Goal: Task Accomplishment & Management: Use online tool/utility

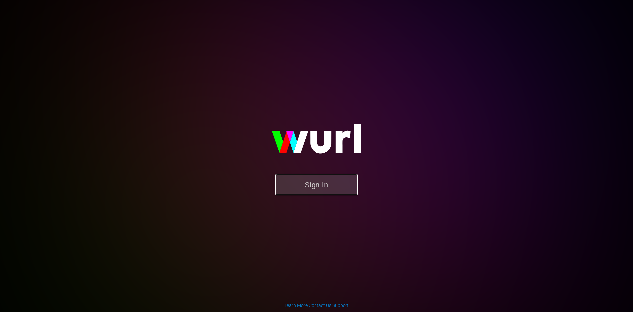
click at [313, 182] on button "Sign In" at bounding box center [316, 184] width 82 height 21
click at [330, 188] on button "Sign In" at bounding box center [316, 184] width 82 height 21
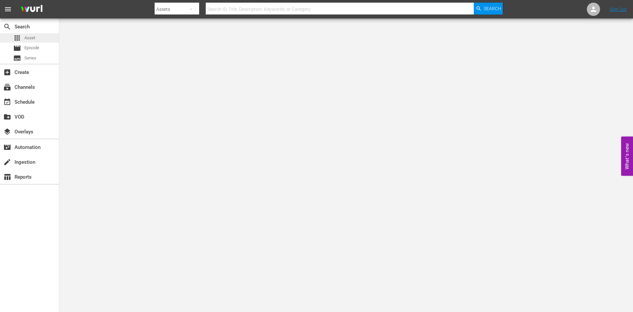
click at [31, 37] on span "Asset" at bounding box center [29, 38] width 11 height 7
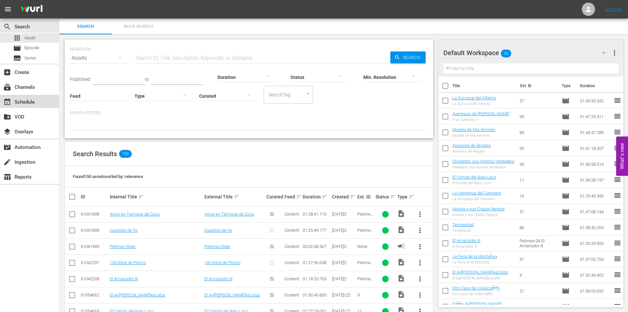
click at [31, 104] on div "event_available Schedule" at bounding box center [18, 101] width 37 height 6
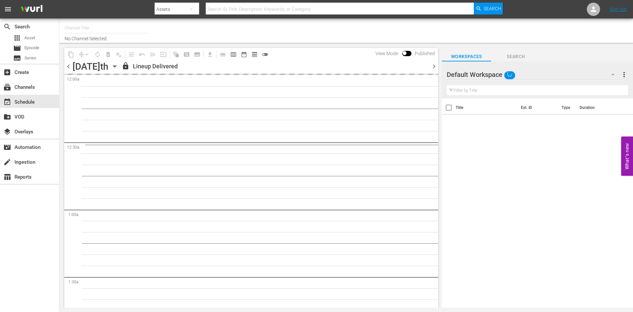
type input "PeliMex (1184)"
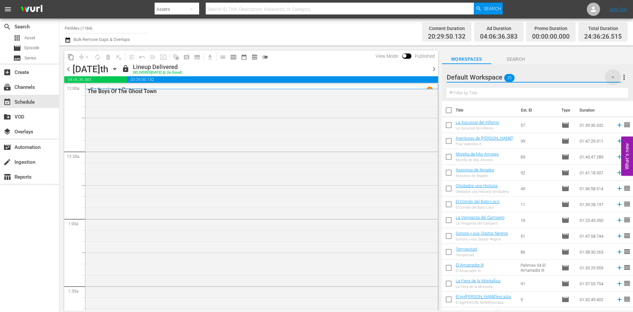
click at [612, 76] on icon "button" at bounding box center [613, 77] width 8 height 8
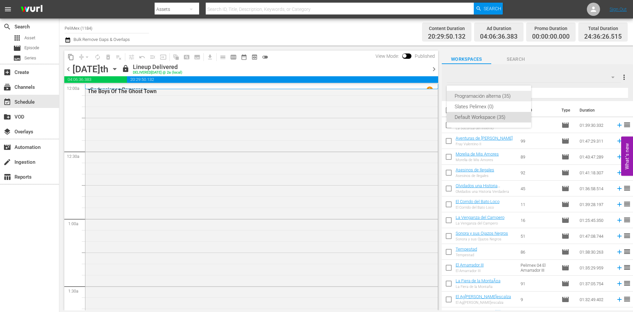
click at [504, 97] on div "Programación alterna (35)" at bounding box center [489, 96] width 69 height 11
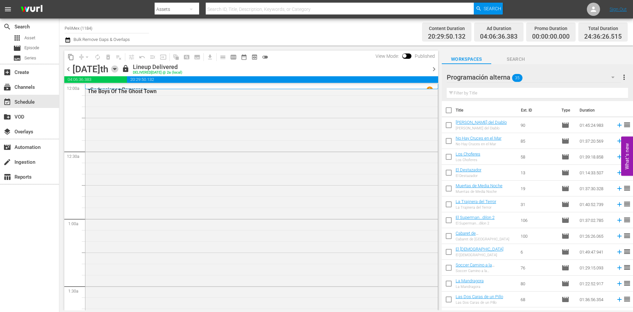
click at [118, 71] on icon "button" at bounding box center [114, 68] width 7 height 7
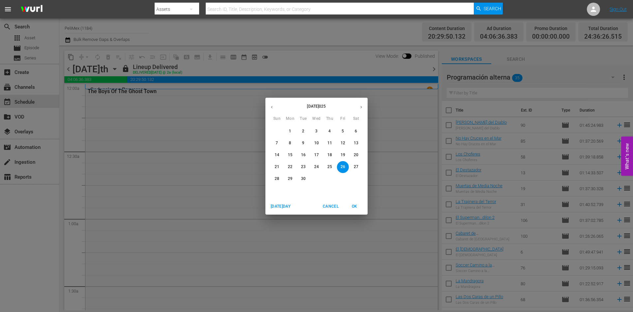
click at [291, 181] on p "29" at bounding box center [290, 179] width 5 height 6
click at [292, 183] on button "29" at bounding box center [290, 179] width 12 height 12
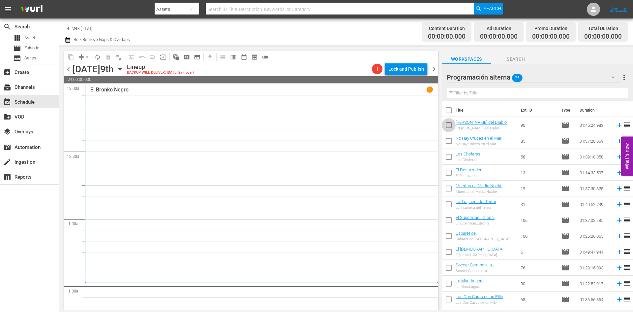
click at [448, 128] on input "checkbox" at bounding box center [449, 126] width 14 height 14
checkbox input "true"
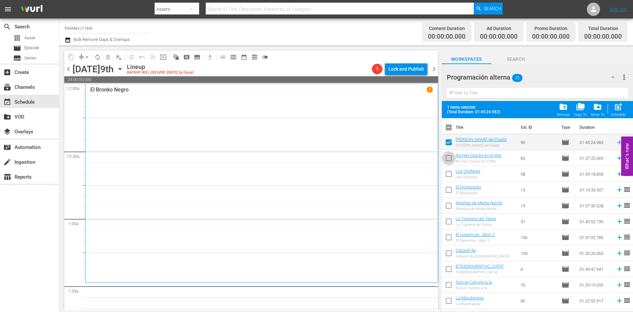
click at [449, 158] on input "checkbox" at bounding box center [449, 159] width 14 height 14
checkbox input "true"
click at [449, 171] on input "checkbox" at bounding box center [449, 175] width 14 height 14
checkbox input "true"
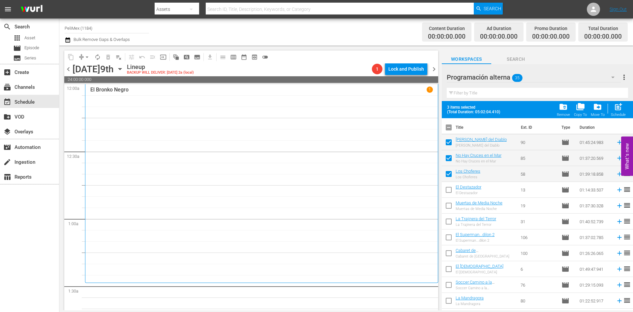
click at [451, 187] on input "checkbox" at bounding box center [449, 191] width 14 height 14
checkbox input "true"
click at [448, 207] on input "checkbox" at bounding box center [449, 207] width 14 height 14
checkbox input "true"
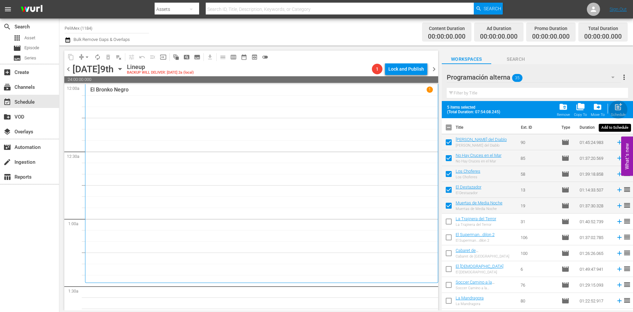
click at [616, 112] on div "post_add Schedule" at bounding box center [618, 109] width 15 height 15
checkbox input "false"
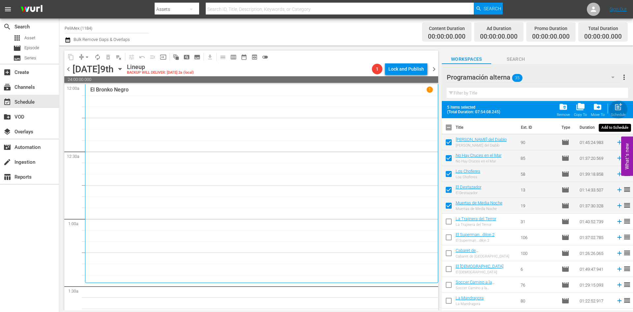
checkbox input "false"
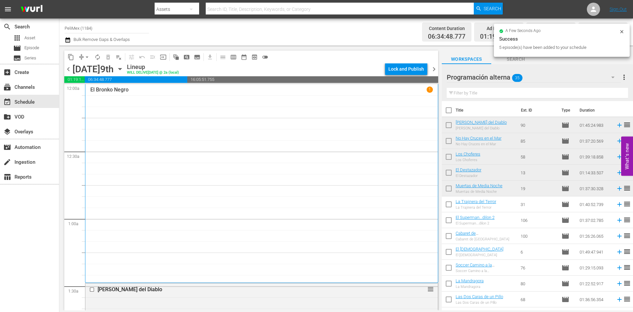
click at [94, 62] on span "autorenew_outlined" at bounding box center [97, 57] width 11 height 11
click at [99, 56] on span "autorenew_outlined" at bounding box center [97, 57] width 7 height 7
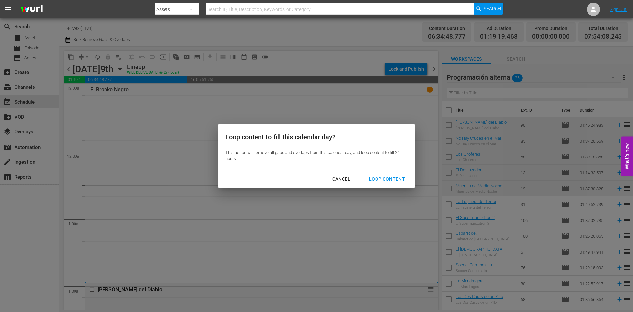
click at [397, 173] on button "Loop Content" at bounding box center [387, 179] width 52 height 12
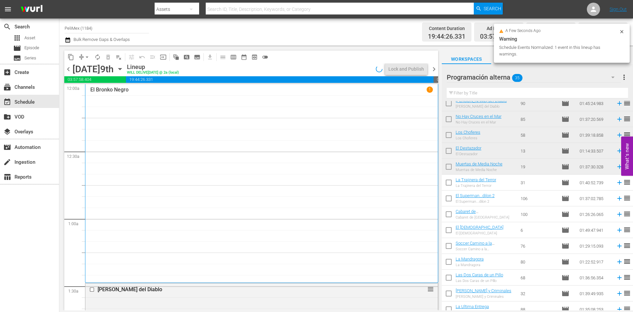
scroll to position [66, 0]
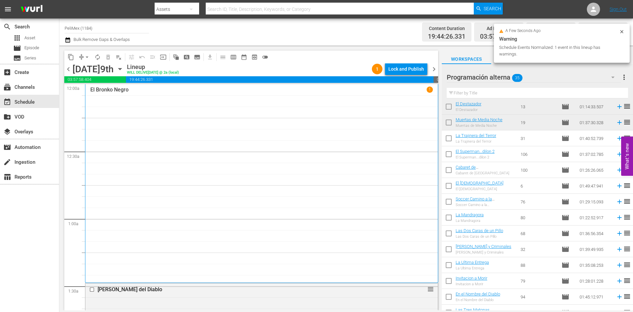
click at [446, 138] on input "checkbox" at bounding box center [449, 140] width 14 height 14
checkbox input "true"
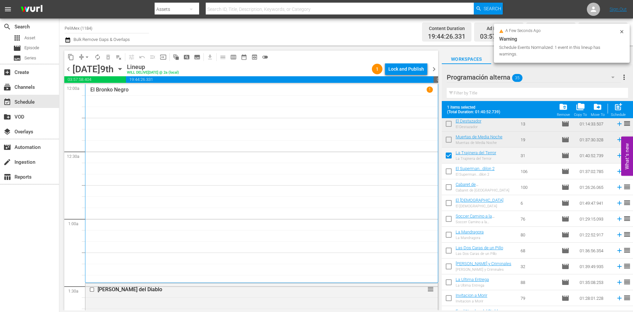
click at [450, 169] on input "checkbox" at bounding box center [449, 172] width 14 height 14
checkbox input "true"
click at [447, 189] on input "checkbox" at bounding box center [449, 188] width 14 height 14
checkbox input "true"
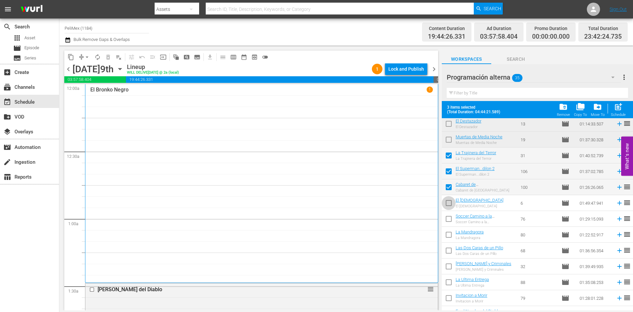
click at [446, 206] on input "checkbox" at bounding box center [449, 204] width 14 height 14
checkbox input "true"
click at [448, 218] on input "checkbox" at bounding box center [449, 220] width 14 height 14
checkbox input "true"
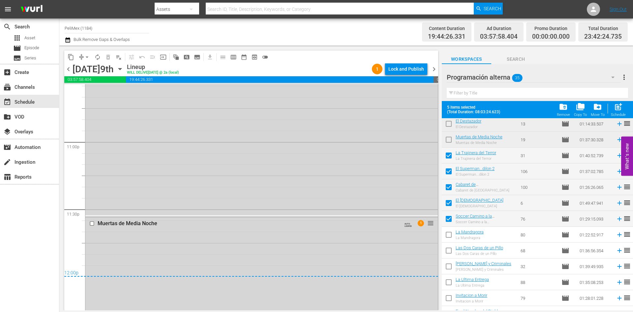
scroll to position [0, 0]
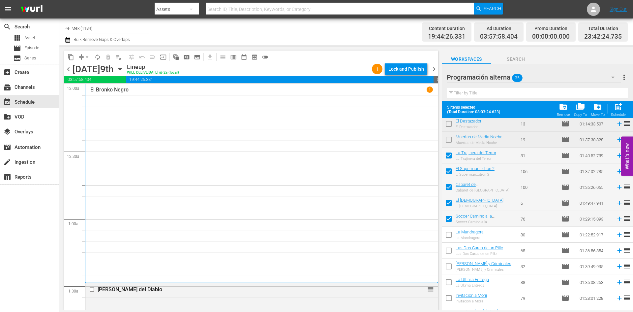
click at [414, 63] on div "content_copy compress arrow_drop_down autorenew_outlined delete_forever_outline…" at bounding box center [251, 56] width 374 height 13
click at [413, 63] on div "content_copy compress arrow_drop_down autorenew_outlined delete_forever_outline…" at bounding box center [251, 56] width 374 height 13
click at [411, 67] on div "Lock and Publish" at bounding box center [406, 69] width 36 height 12
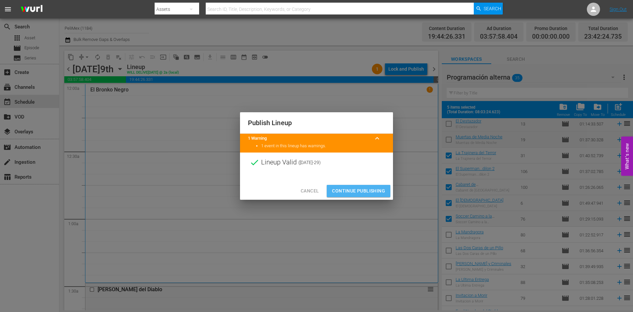
click at [359, 185] on button "Continue Publishing" at bounding box center [359, 191] width 64 height 12
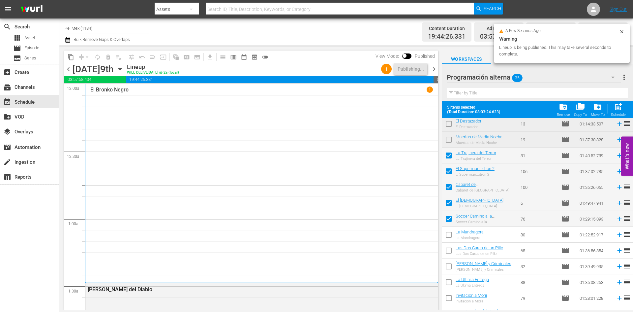
click at [434, 69] on span "chevron_right" at bounding box center [434, 69] width 8 height 8
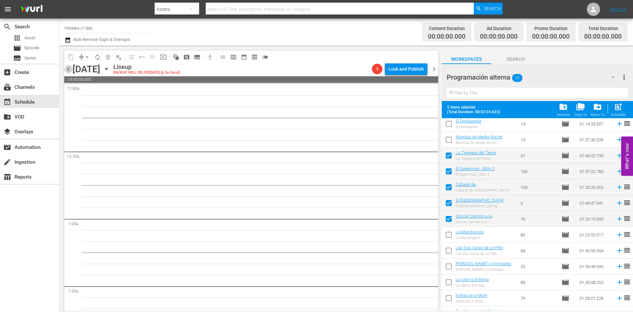
click at [68, 69] on span "chevron_left" at bounding box center [68, 69] width 8 height 8
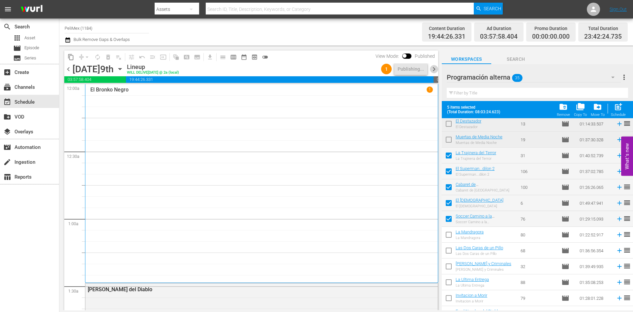
click at [432, 71] on span "chevron_right" at bounding box center [434, 69] width 8 height 8
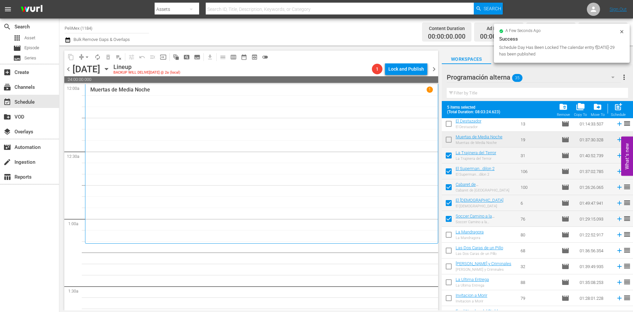
click at [620, 115] on div "Schedule" at bounding box center [618, 114] width 15 height 4
checkbox input "false"
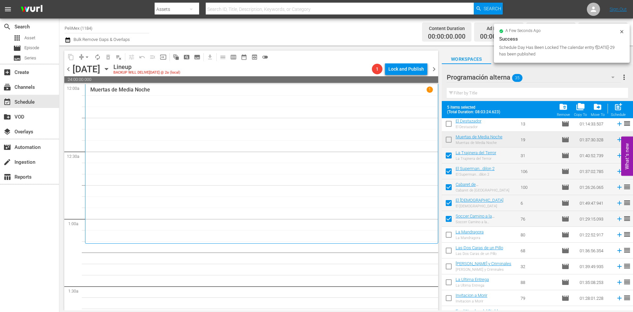
checkbox input "false"
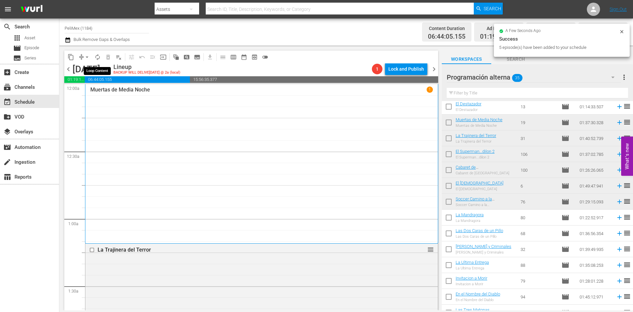
click at [99, 55] on span "autorenew_outlined" at bounding box center [97, 57] width 7 height 7
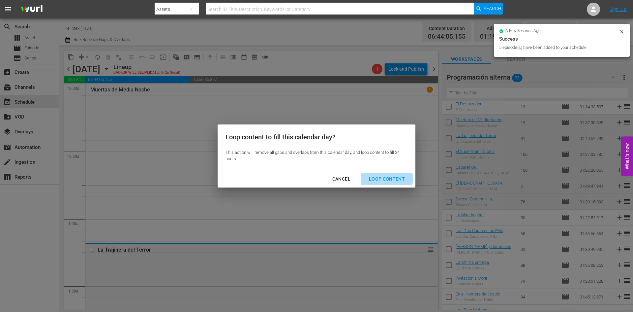
click at [377, 175] on div "Loop Content" at bounding box center [387, 179] width 46 height 8
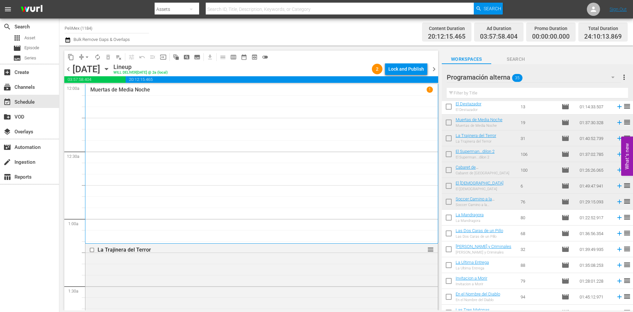
click at [418, 69] on div "Lock and Publish" at bounding box center [406, 69] width 36 height 12
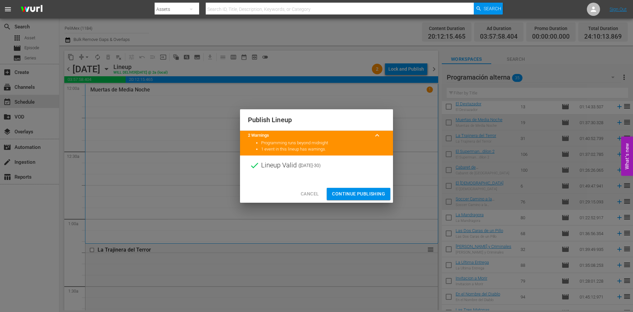
click at [367, 187] on div "Cancel Continue Publishing" at bounding box center [316, 193] width 153 height 17
drag, startPoint x: 368, startPoint y: 193, endPoint x: 372, endPoint y: 191, distance: 4.6
click at [372, 191] on span "Continue Publishing" at bounding box center [358, 194] width 53 height 8
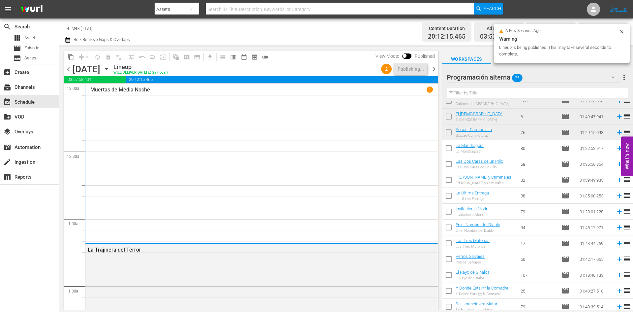
scroll to position [165, 0]
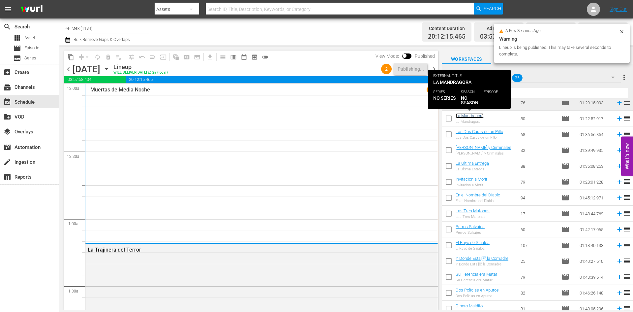
click at [456, 117] on link "La Mandragora" at bounding box center [470, 115] width 28 height 5
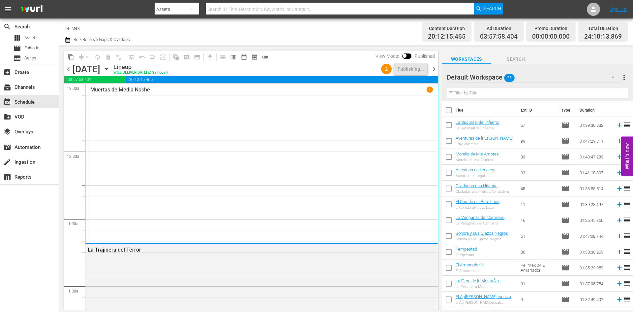
click at [507, 75] on span "35" at bounding box center [509, 78] width 11 height 14
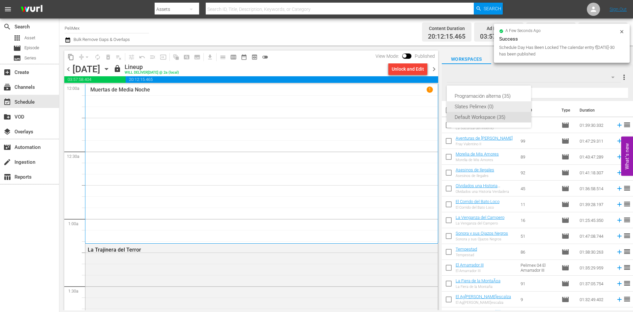
click at [504, 101] on div "Programación alterna (35)" at bounding box center [489, 96] width 69 height 11
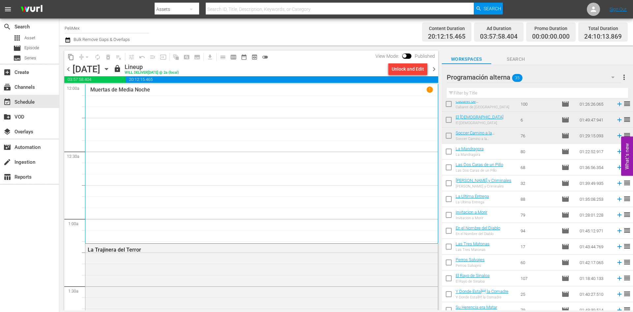
click at [433, 66] on span "chevron_right" at bounding box center [434, 69] width 8 height 8
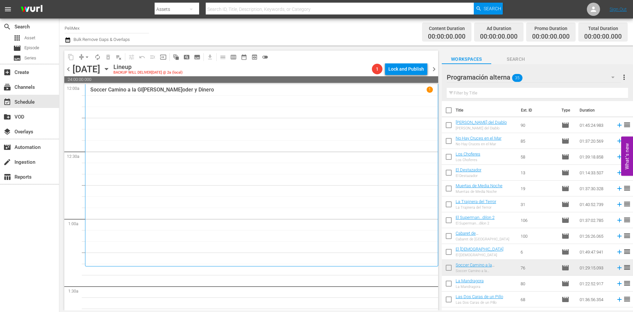
click at [71, 68] on span "chevron_left" at bounding box center [68, 69] width 8 height 8
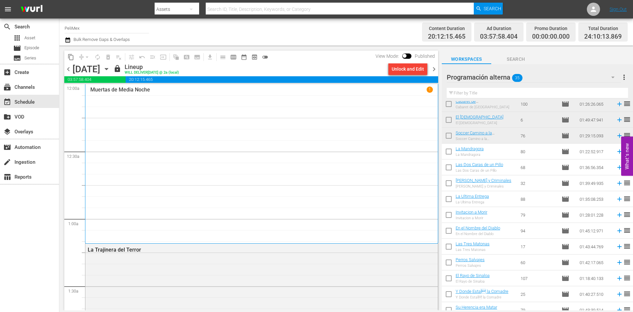
click at [452, 153] on input "checkbox" at bounding box center [449, 153] width 14 height 14
checkbox input "true"
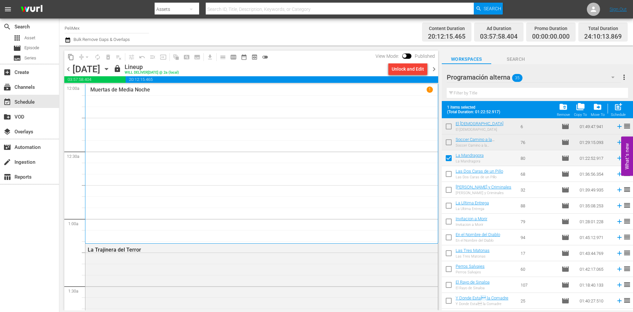
scroll to position [165, 0]
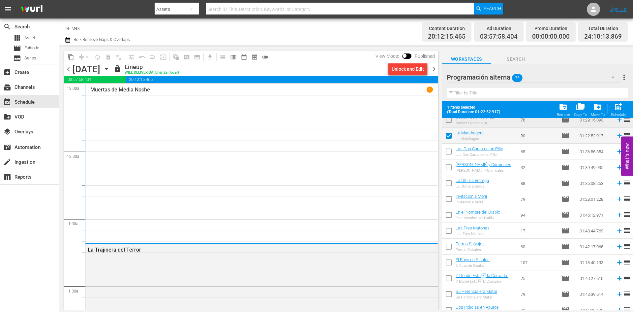
click at [449, 152] on input "checkbox" at bounding box center [449, 153] width 14 height 14
checkbox input "true"
click at [445, 171] on input "checkbox" at bounding box center [449, 169] width 14 height 14
checkbox input "true"
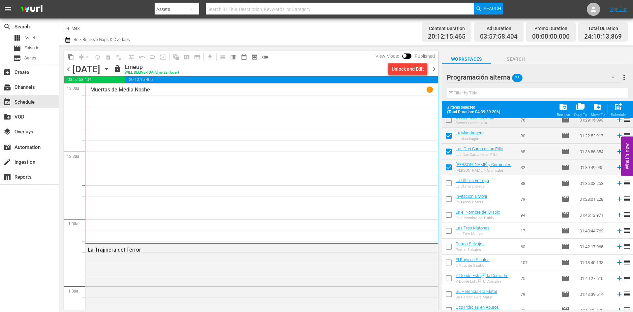
click at [447, 183] on input "checkbox" at bounding box center [449, 184] width 14 height 14
checkbox input "true"
click at [447, 197] on input "checkbox" at bounding box center [449, 200] width 14 height 14
checkbox input "true"
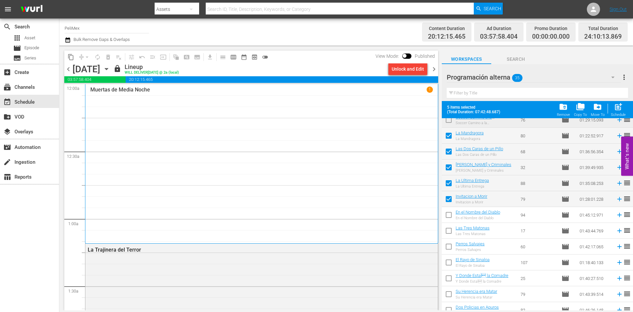
click at [430, 79] on span "20:12:15.465" at bounding box center [282, 79] width 313 height 7
click at [432, 70] on span "chevron_right" at bounding box center [434, 69] width 8 height 8
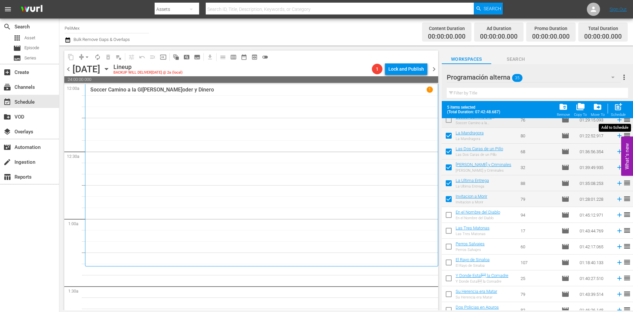
click at [617, 108] on span "post_add" at bounding box center [618, 106] width 9 height 9
checkbox input "false"
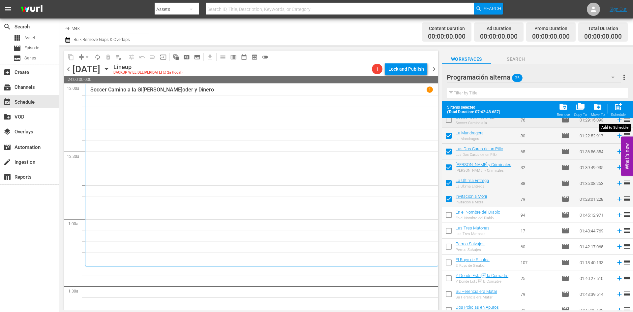
checkbox input "false"
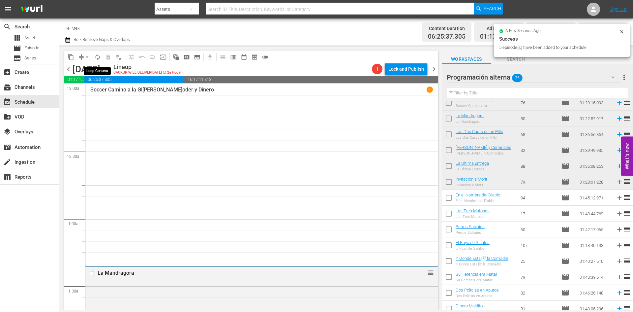
click at [99, 58] on span "autorenew_outlined" at bounding box center [97, 57] width 7 height 7
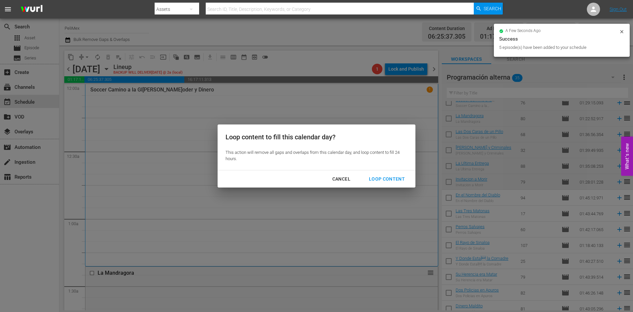
click at [386, 181] on div "Loop Content" at bounding box center [387, 179] width 46 height 8
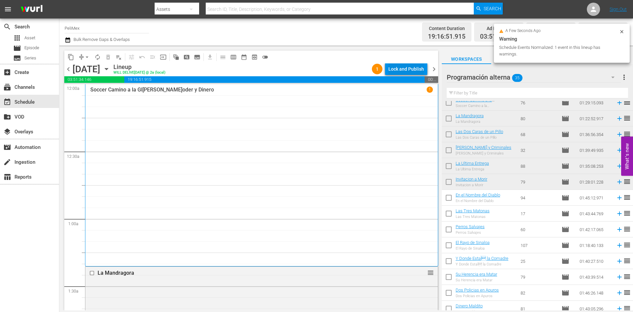
click at [412, 72] on div "Lock and Publish" at bounding box center [406, 69] width 36 height 12
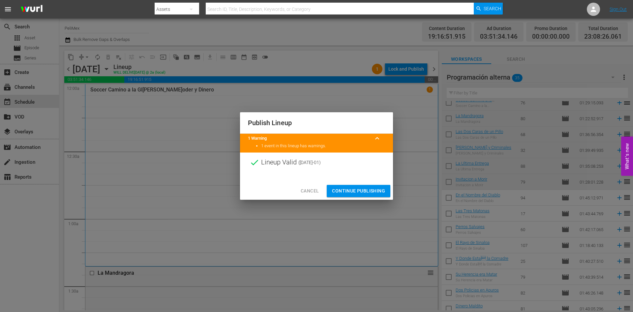
click at [359, 181] on div at bounding box center [316, 177] width 153 height 10
click at [360, 187] on span "Continue Publishing" at bounding box center [358, 191] width 53 height 8
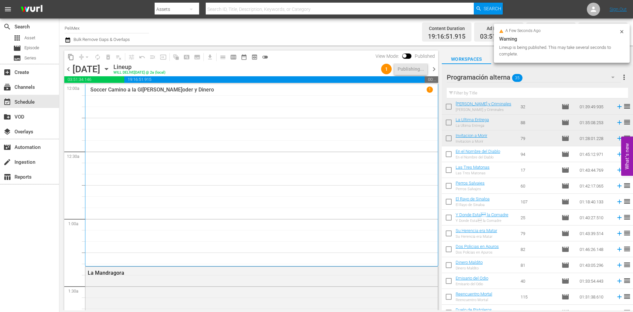
scroll to position [231, 0]
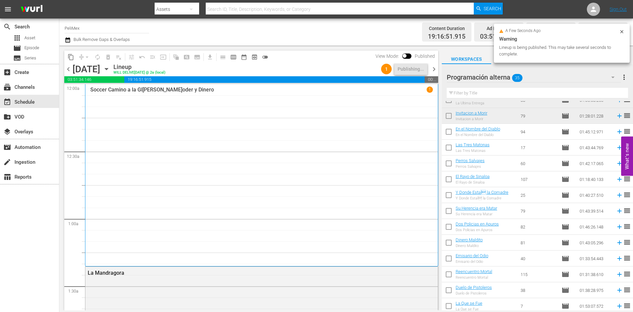
click at [450, 134] on input "checkbox" at bounding box center [449, 133] width 14 height 14
checkbox input "true"
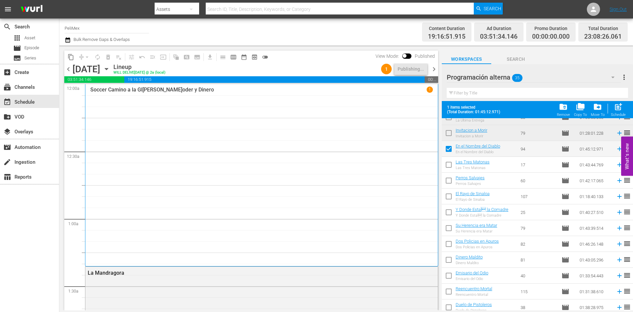
click at [450, 162] on input "checkbox" at bounding box center [449, 166] width 14 height 14
checkbox input "true"
click at [450, 179] on input "checkbox" at bounding box center [449, 182] width 14 height 14
checkbox input "true"
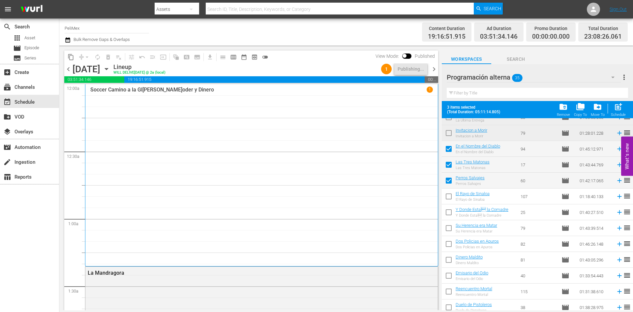
click at [450, 196] on input "checkbox" at bounding box center [449, 198] width 14 height 14
checkbox input "true"
click at [449, 211] on input "checkbox" at bounding box center [449, 213] width 14 height 14
checkbox input "true"
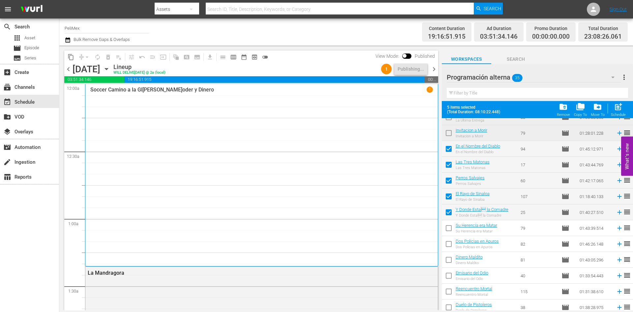
click at [434, 72] on span "chevron_right" at bounding box center [434, 69] width 8 height 8
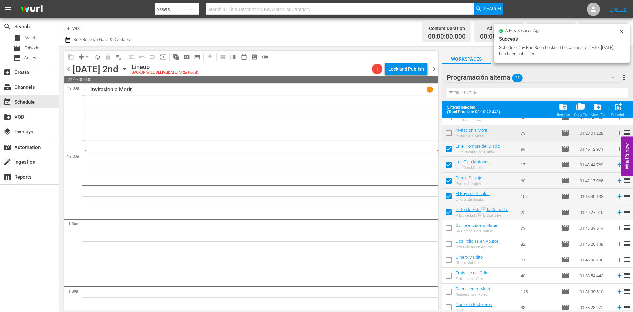
click at [68, 68] on span "chevron_left" at bounding box center [68, 69] width 8 height 8
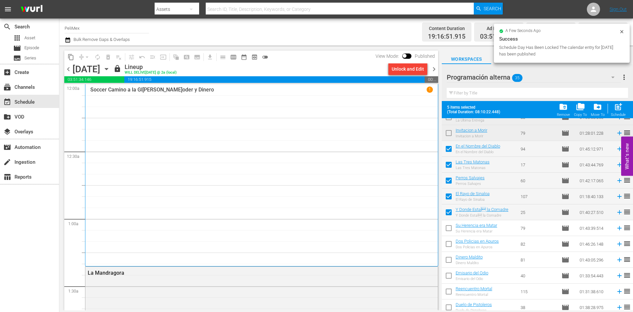
click at [435, 69] on span "chevron_right" at bounding box center [434, 69] width 8 height 8
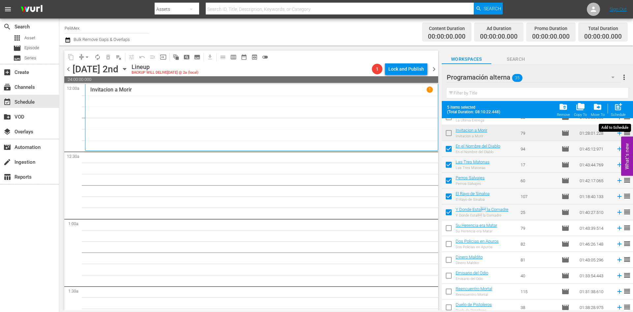
click at [621, 109] on span "post_add" at bounding box center [618, 106] width 9 height 9
checkbox input "false"
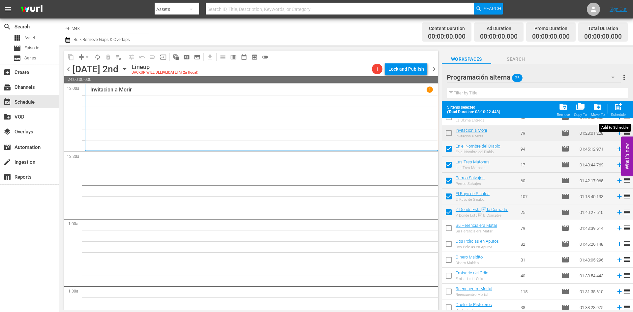
checkbox input "false"
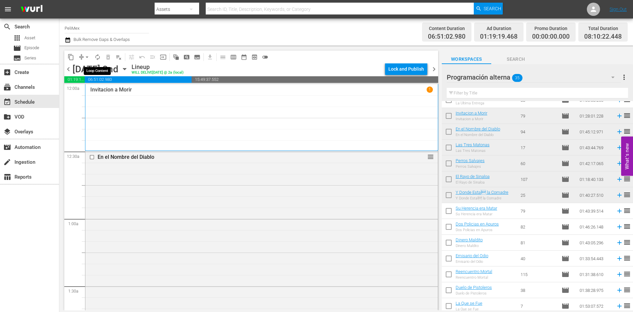
click at [101, 54] on button "autorenew_outlined" at bounding box center [97, 57] width 11 height 11
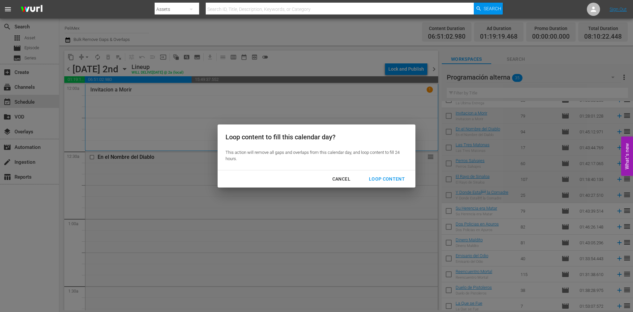
click at [382, 180] on div "Loop Content" at bounding box center [387, 179] width 46 height 8
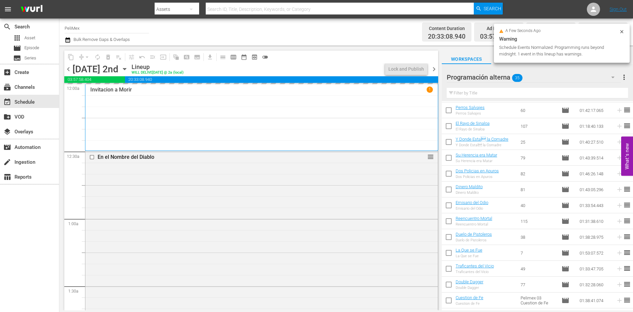
scroll to position [297, 0]
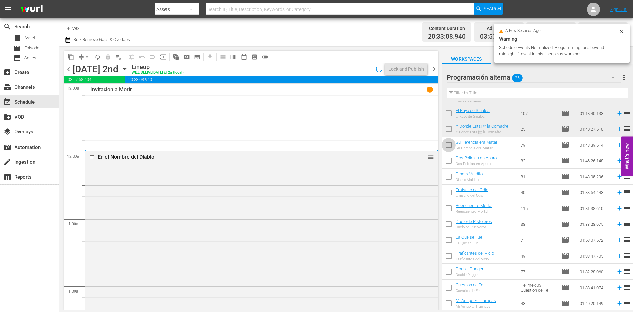
click at [451, 141] on input "checkbox" at bounding box center [449, 146] width 14 height 14
checkbox input "true"
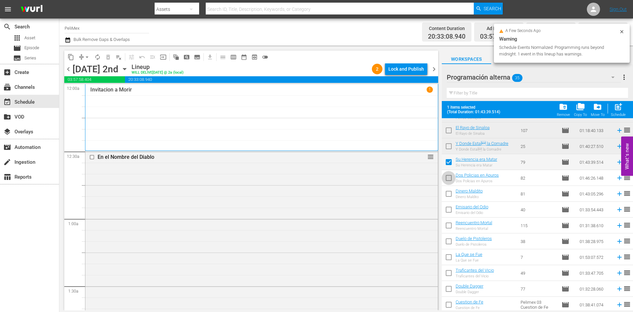
click at [447, 175] on input "checkbox" at bounding box center [449, 179] width 14 height 14
checkbox input "true"
click at [448, 192] on input "checkbox" at bounding box center [449, 195] width 14 height 14
checkbox input "true"
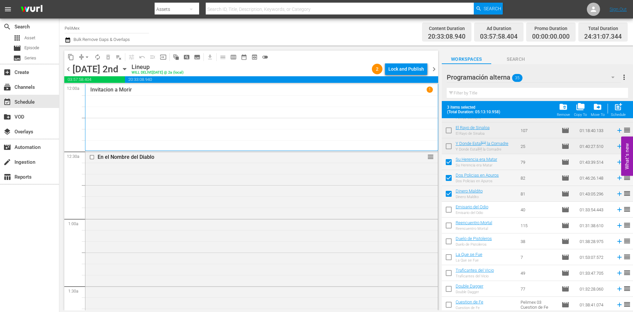
click at [448, 209] on input "checkbox" at bounding box center [449, 211] width 14 height 14
checkbox input "true"
click at [448, 223] on input "checkbox" at bounding box center [449, 227] width 14 height 14
checkbox input "true"
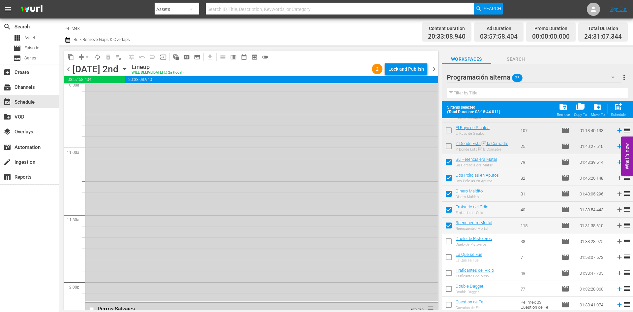
scroll to position [0, 0]
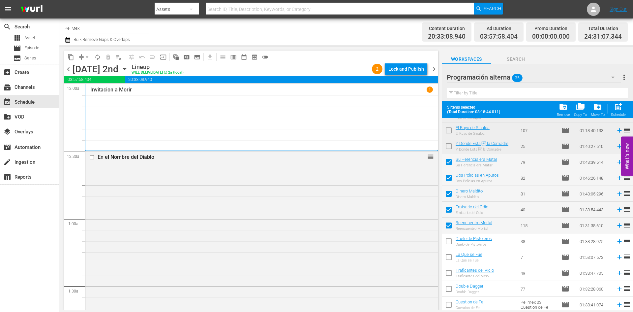
click at [413, 60] on div "content_copy compress arrow_drop_down autorenew_outlined delete_forever_outline…" at bounding box center [251, 56] width 374 height 13
click at [413, 67] on div "Lock and Publish" at bounding box center [406, 69] width 36 height 12
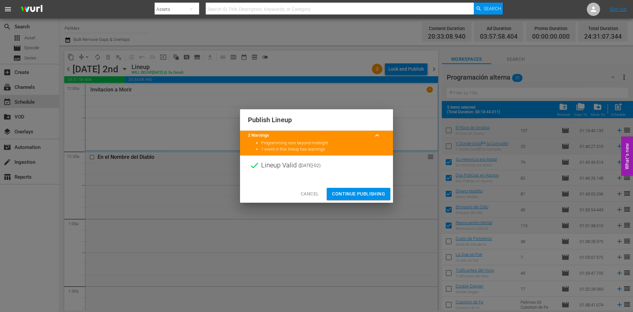
click at [370, 196] on span "Continue Publishing" at bounding box center [358, 194] width 53 height 8
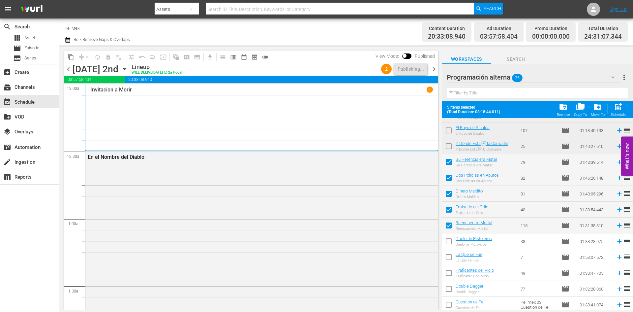
click at [437, 68] on span "chevron_right" at bounding box center [434, 69] width 8 height 8
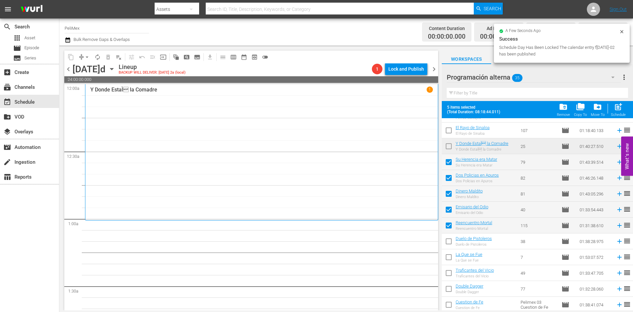
click at [613, 111] on div "post_add Schedule" at bounding box center [618, 109] width 15 height 15
checkbox input "false"
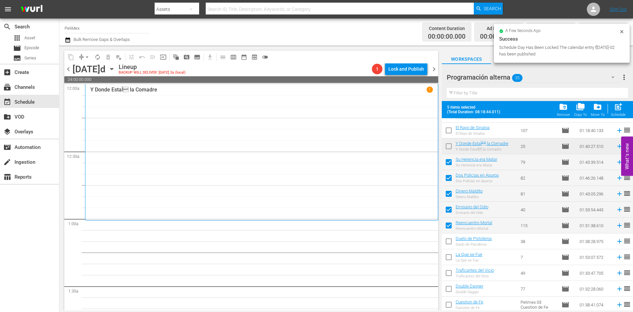
checkbox input "false"
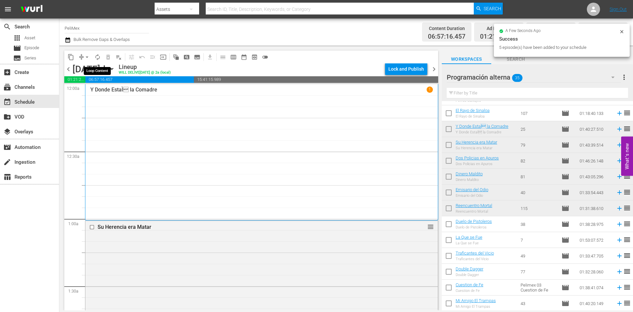
click at [101, 58] on button "autorenew_outlined" at bounding box center [97, 57] width 11 height 11
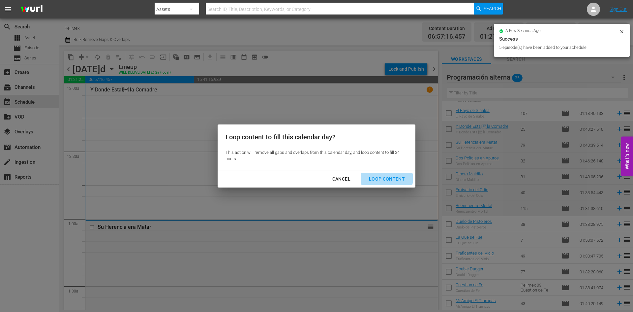
click at [377, 174] on button "Loop Content" at bounding box center [387, 179] width 52 height 12
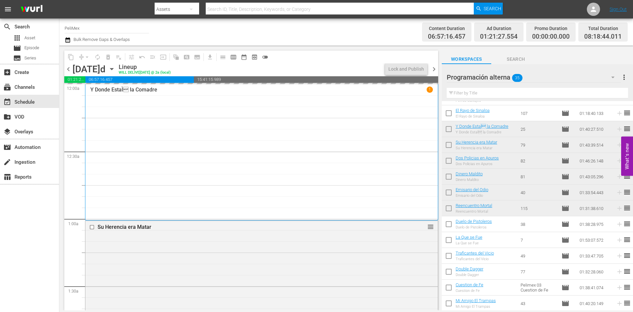
click at [66, 68] on span "chevron_left" at bounding box center [68, 69] width 8 height 8
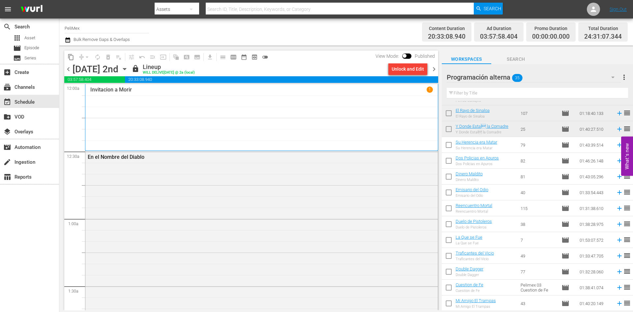
click at [436, 70] on span "chevron_right" at bounding box center [434, 69] width 8 height 8
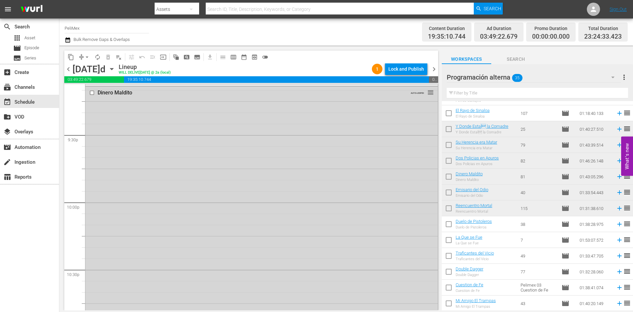
scroll to position [3059, 0]
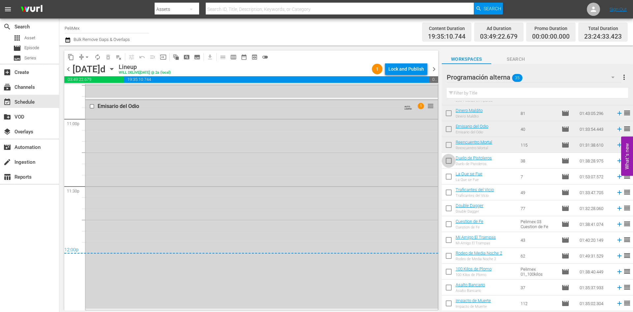
click at [450, 164] on input "checkbox" at bounding box center [449, 162] width 14 height 14
checkbox input "true"
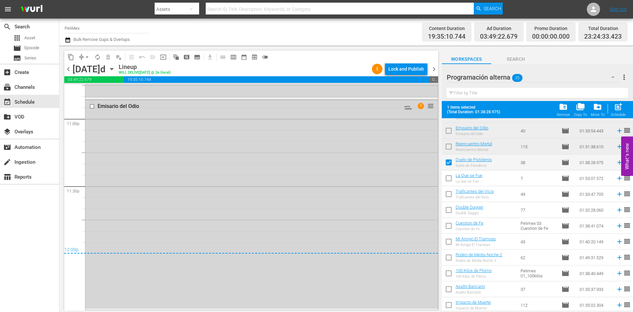
scroll to position [377, 0]
click at [453, 177] on input "checkbox" at bounding box center [449, 178] width 14 height 14
checkbox input "true"
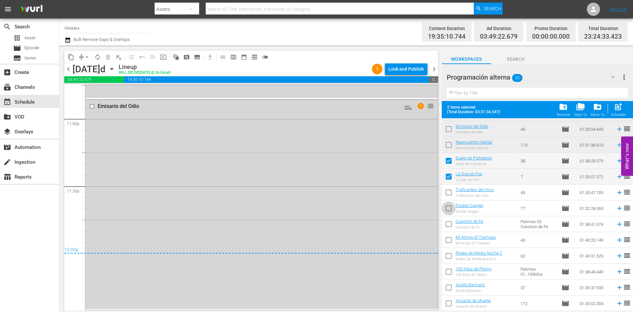
click at [450, 202] on span at bounding box center [449, 208] width 14 height 14
click at [450, 194] on input "checkbox" at bounding box center [449, 194] width 14 height 14
checkbox input "true"
click at [449, 211] on input "checkbox" at bounding box center [449, 209] width 14 height 14
checkbox input "true"
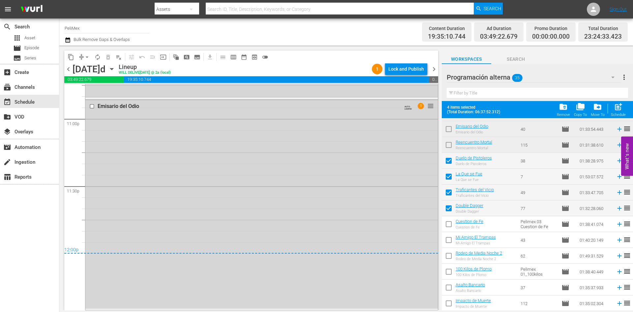
click at [449, 224] on input "checkbox" at bounding box center [449, 225] width 14 height 14
checkbox input "true"
click at [419, 68] on div "Lock and Publish" at bounding box center [406, 69] width 36 height 12
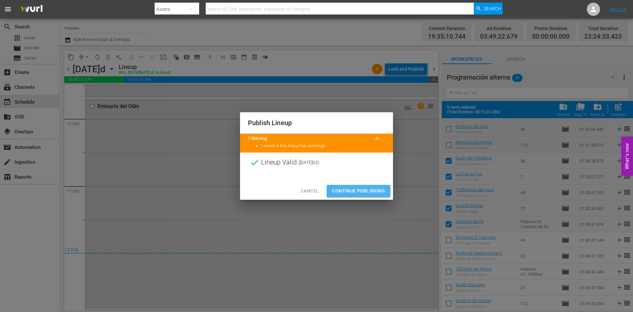
click at [374, 189] on span "Continue Publishing" at bounding box center [358, 191] width 53 height 8
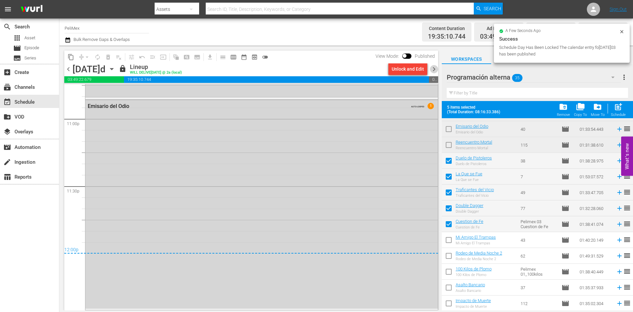
click at [437, 69] on span "chevron_right" at bounding box center [434, 69] width 8 height 8
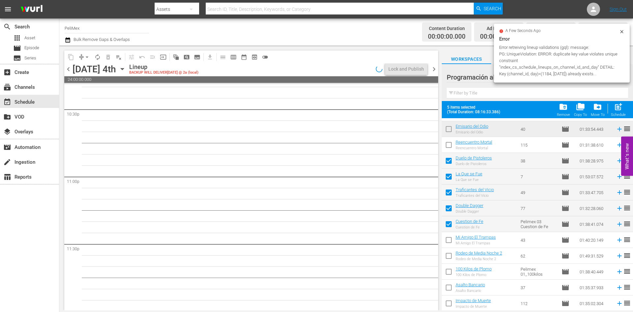
scroll to position [3002, 0]
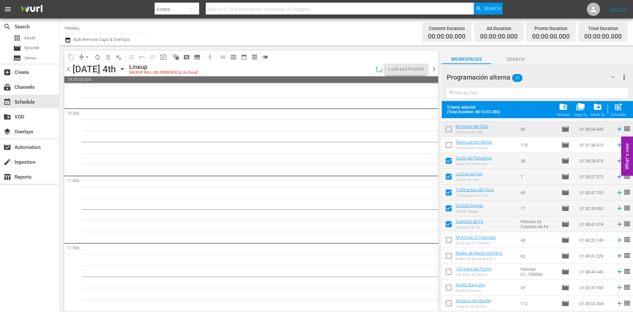
click at [67, 69] on span "chevron_left" at bounding box center [68, 69] width 8 height 8
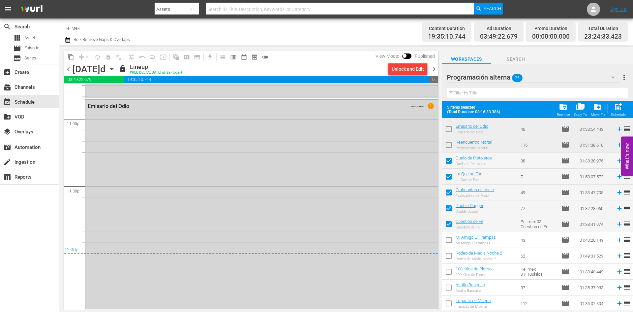
click at [433, 70] on span "chevron_right" at bounding box center [434, 69] width 8 height 8
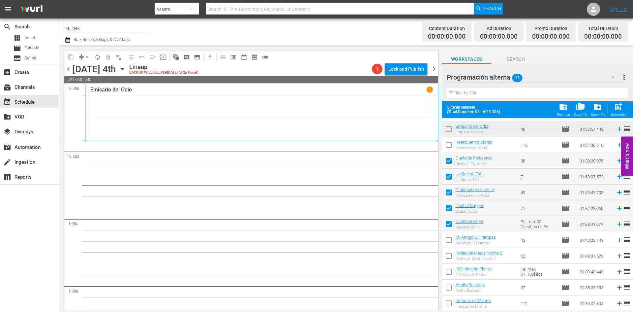
click at [616, 108] on span "post_add" at bounding box center [618, 106] width 9 height 9
checkbox input "false"
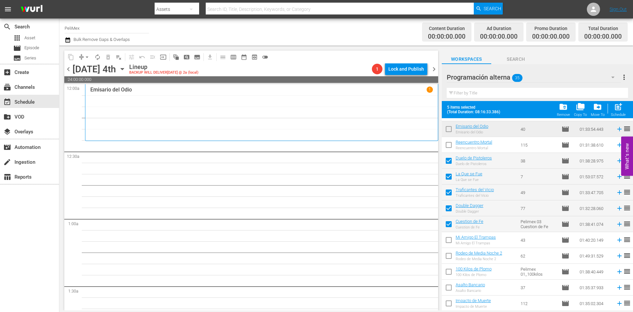
checkbox input "false"
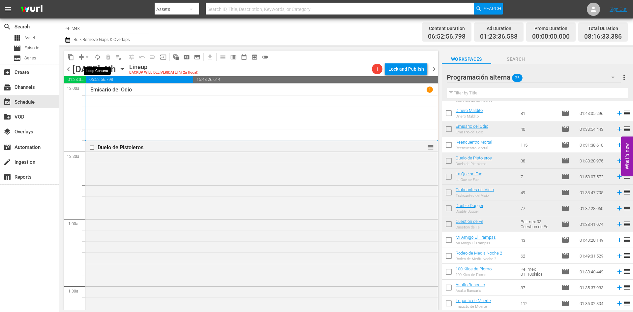
click at [101, 54] on span "autorenew_outlined" at bounding box center [97, 57] width 7 height 7
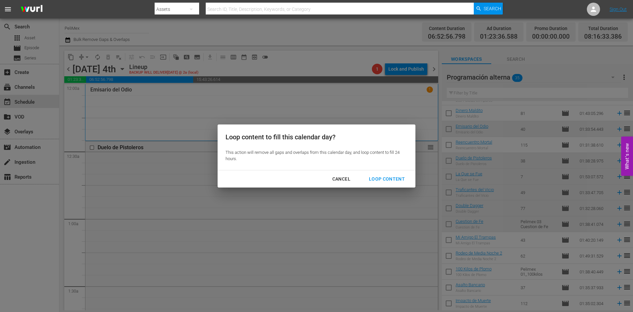
click at [387, 182] on div "Loop Content" at bounding box center [387, 179] width 46 height 8
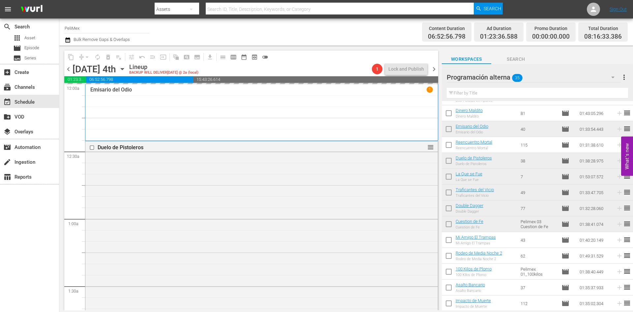
click at [450, 242] on input "checkbox" at bounding box center [449, 241] width 14 height 14
checkbox input "true"
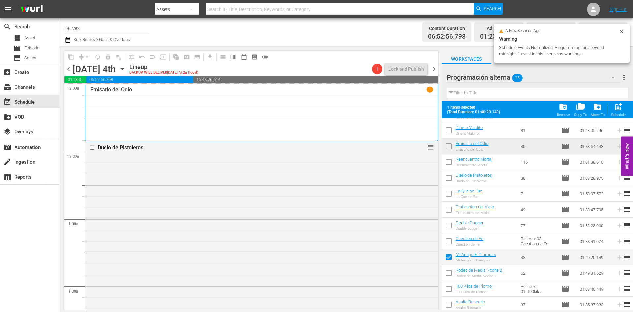
click at [448, 275] on input "checkbox" at bounding box center [449, 274] width 14 height 14
checkbox input "true"
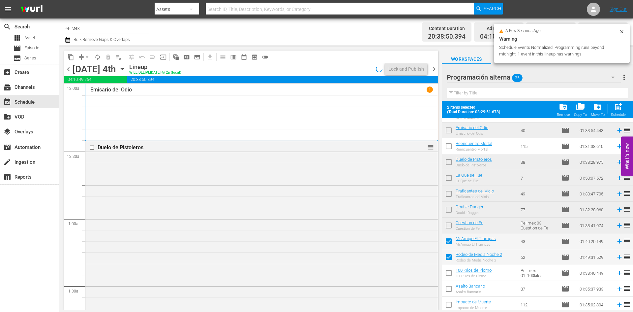
scroll to position [377, 0]
click at [449, 272] on input "checkbox" at bounding box center [449, 273] width 14 height 14
checkbox input "true"
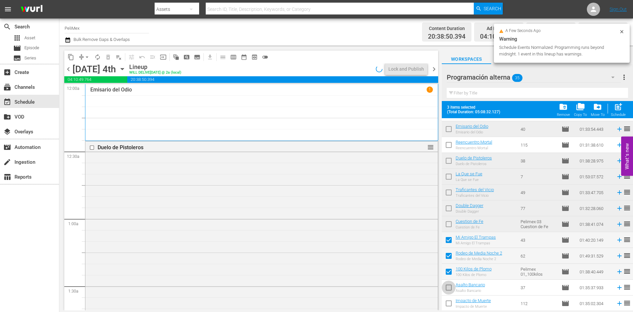
click at [449, 284] on input "checkbox" at bounding box center [449, 289] width 14 height 14
checkbox input "true"
click at [451, 298] on input "checkbox" at bounding box center [449, 304] width 14 height 14
checkbox input "true"
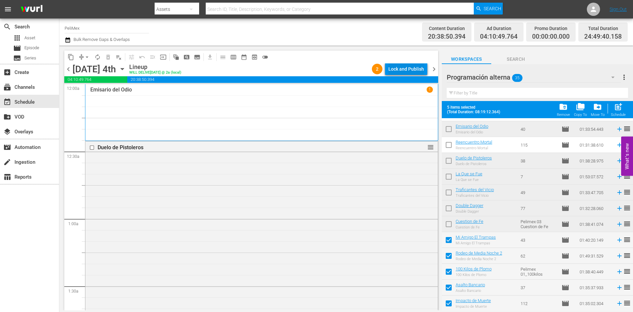
click at [417, 66] on div "Lock and Publish" at bounding box center [406, 69] width 36 height 12
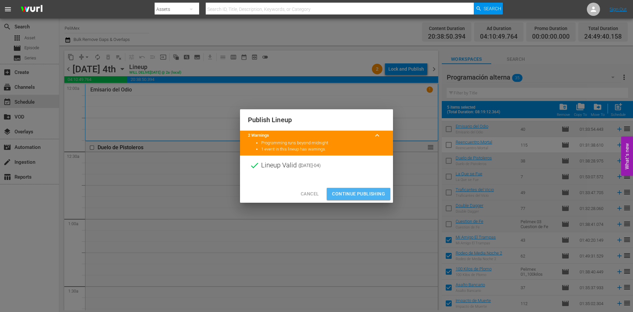
click at [371, 199] on button "Continue Publishing" at bounding box center [359, 194] width 64 height 12
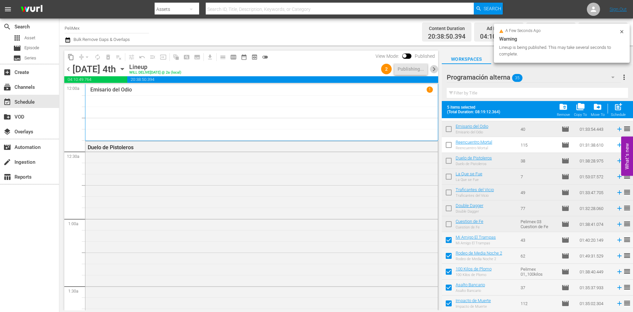
click at [433, 67] on span "chevron_right" at bounding box center [434, 69] width 8 height 8
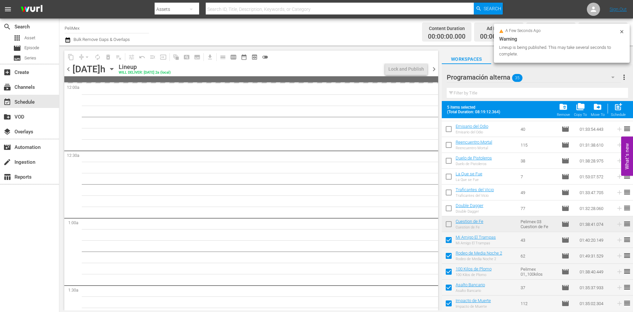
click at [69, 70] on span "chevron_left" at bounding box center [68, 69] width 8 height 8
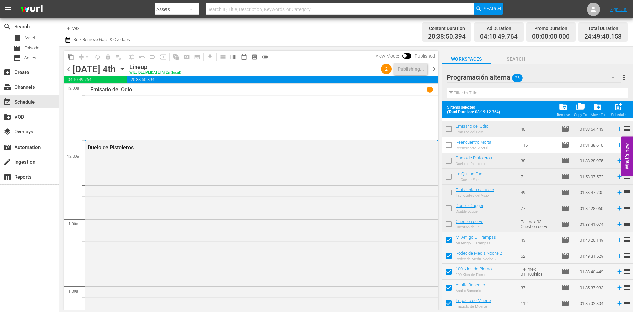
click at [435, 69] on span "chevron_right" at bounding box center [434, 69] width 8 height 8
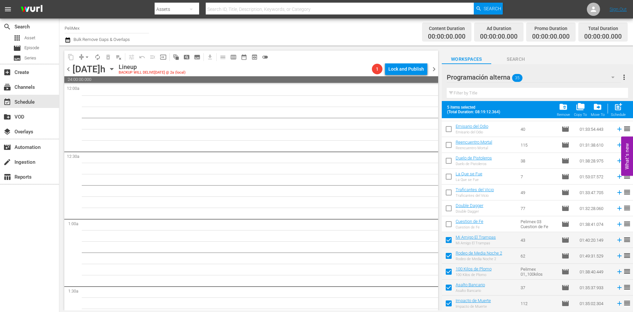
click at [71, 67] on span "chevron_left" at bounding box center [68, 69] width 8 height 8
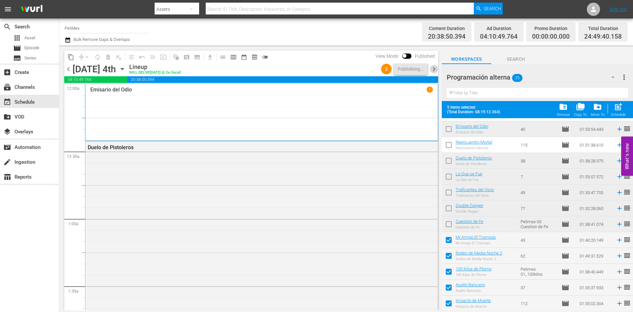
click at [430, 70] on span "chevron_right" at bounding box center [434, 69] width 8 height 8
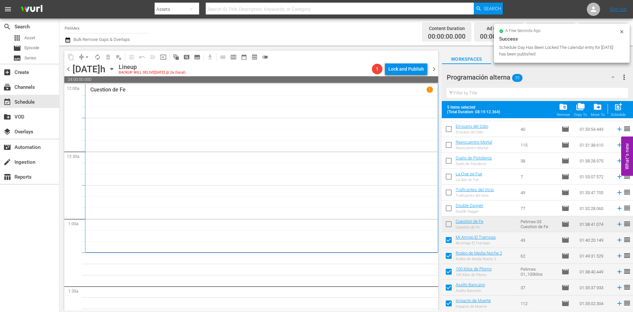
click at [620, 109] on span "post_add" at bounding box center [618, 106] width 9 height 9
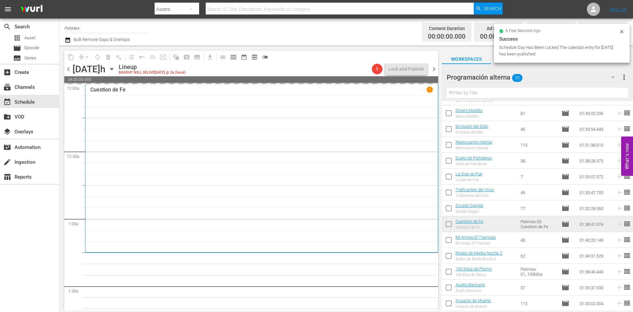
checkbox input "false"
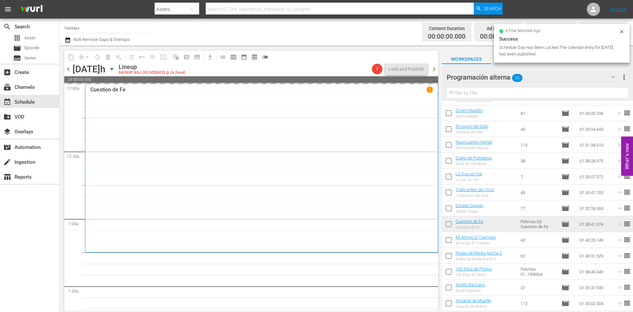
scroll to position [360, 0]
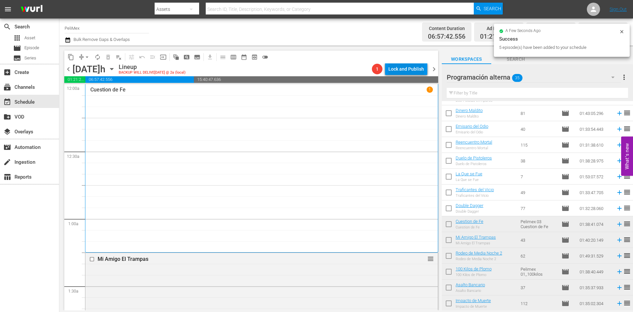
click at [413, 71] on div "Lock and Publish" at bounding box center [406, 69] width 36 height 12
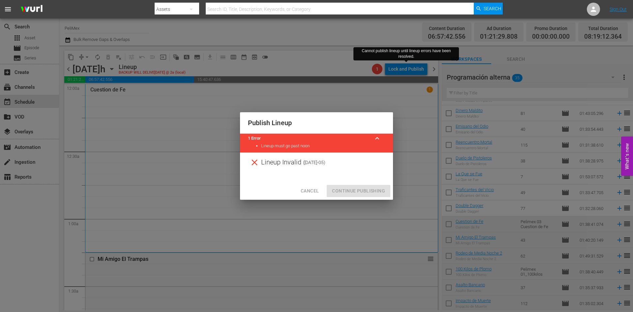
click at [402, 121] on div "Publish Lineup 1 Error keyboard_arrow_up Lineup must go past noon Lineup Invali…" at bounding box center [316, 156] width 633 height 312
drag, startPoint x: 306, startPoint y: 191, endPoint x: 444, endPoint y: 116, distance: 157.5
click at [306, 191] on span "Cancel" at bounding box center [310, 191] width 18 height 8
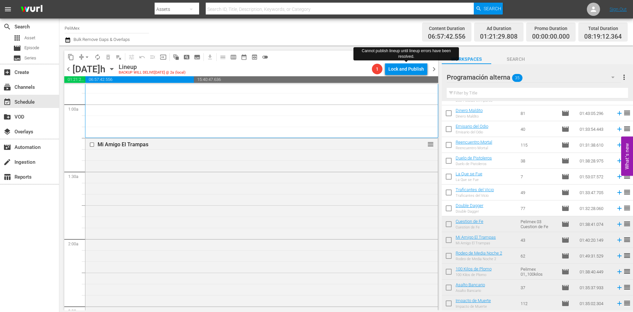
scroll to position [0, 0]
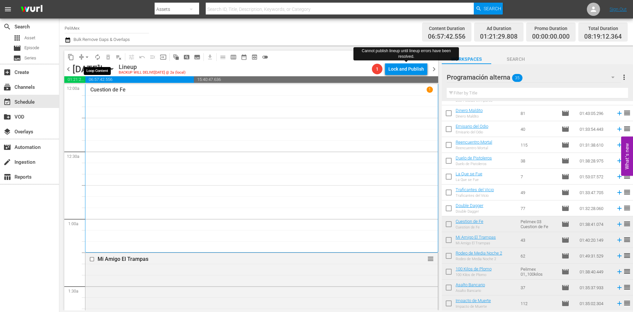
click at [93, 58] on button "autorenew_outlined" at bounding box center [97, 57] width 11 height 11
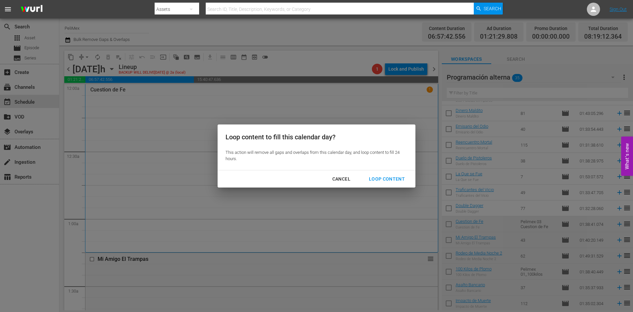
click at [377, 179] on div "Loop Content" at bounding box center [387, 179] width 46 height 8
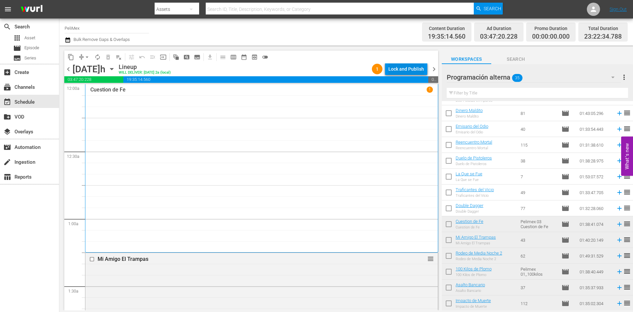
click at [412, 67] on div "Lock and Publish" at bounding box center [406, 69] width 36 height 12
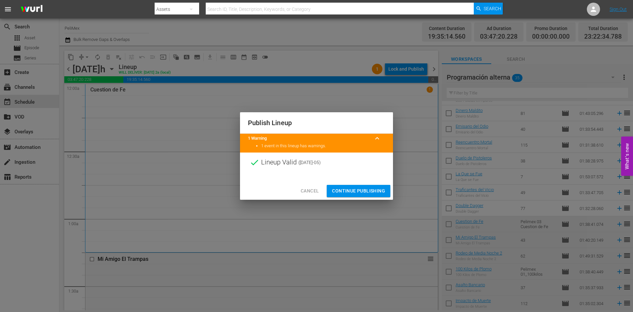
click at [383, 193] on span "Continue Publishing" at bounding box center [358, 191] width 53 height 8
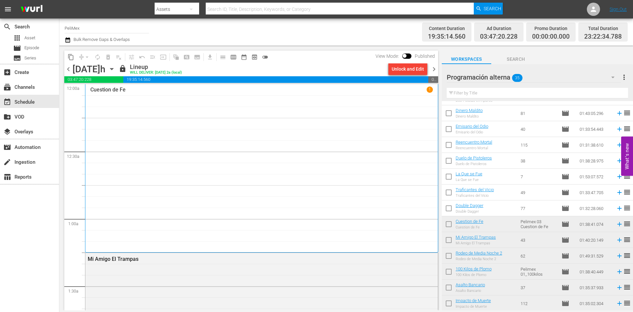
click at [436, 71] on span "chevron_right" at bounding box center [434, 69] width 8 height 8
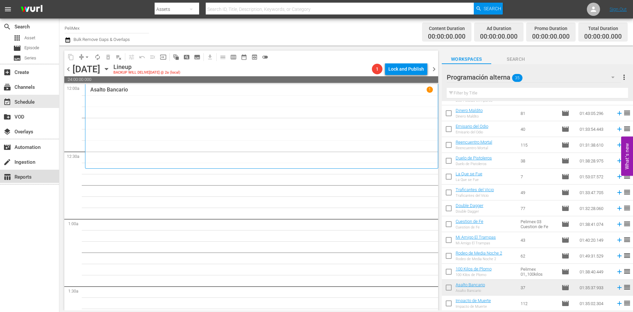
click at [36, 174] on div "table_chart Reports" at bounding box center [18, 176] width 37 height 6
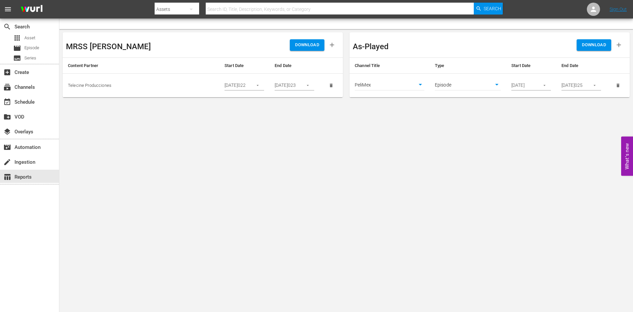
click at [591, 87] on button "button" at bounding box center [594, 85] width 13 height 13
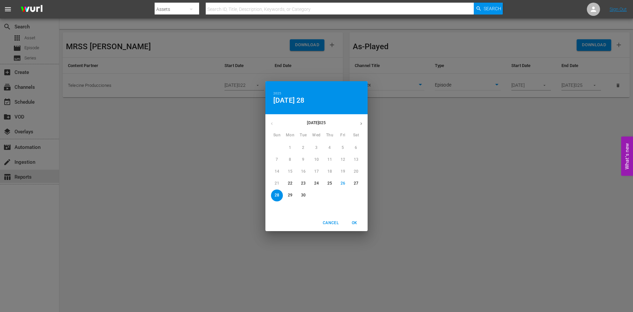
click at [360, 125] on icon "button" at bounding box center [361, 123] width 5 height 5
click at [277, 161] on p "5" at bounding box center [277, 160] width 2 height 6
click at [357, 222] on span "OK" at bounding box center [354, 222] width 16 height 7
type input "10/05/2025"
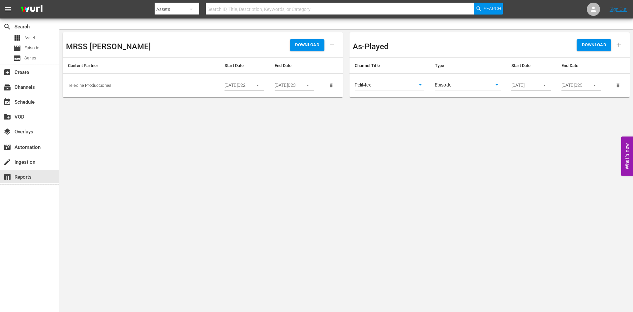
click at [544, 82] on button "button" at bounding box center [544, 85] width 13 height 13
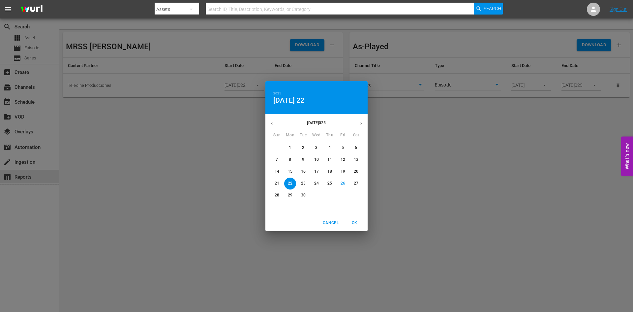
click at [291, 194] on p "29" at bounding box center [290, 195] width 5 height 6
click at [350, 220] on span "OK" at bounding box center [354, 222] width 16 height 7
type input "09/29/2025"
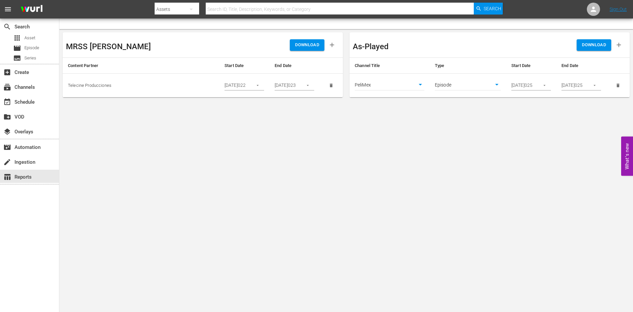
click at [509, 149] on body "menu Search By Assets Search ID, Title, Description, Keywords, or Category Sear…" at bounding box center [316, 156] width 633 height 312
click at [597, 44] on span "DOWNLOAD" at bounding box center [594, 45] width 24 height 8
